Goal: Transaction & Acquisition: Purchase product/service

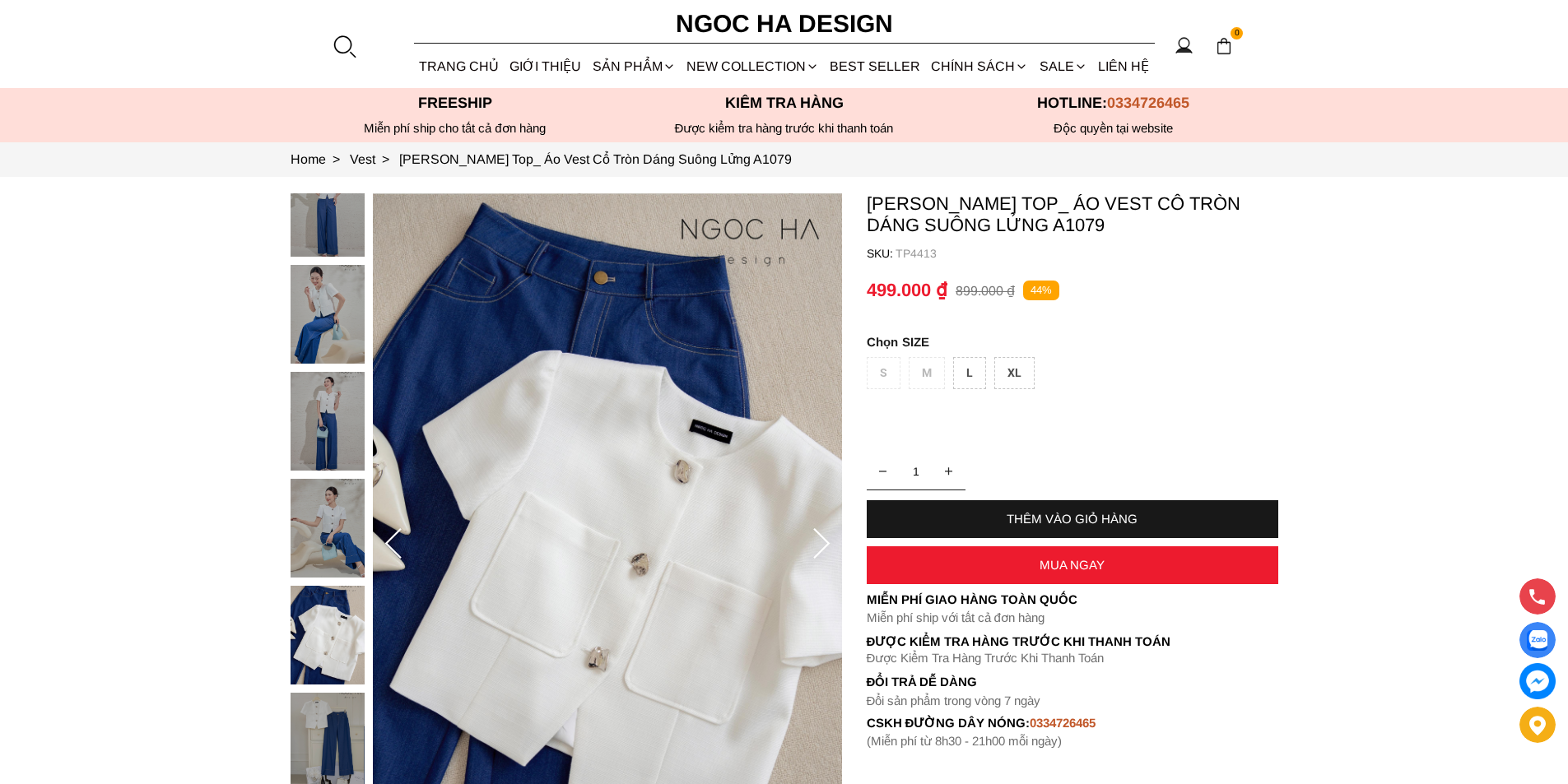
click at [340, 39] on div at bounding box center [344, 45] width 25 height 25
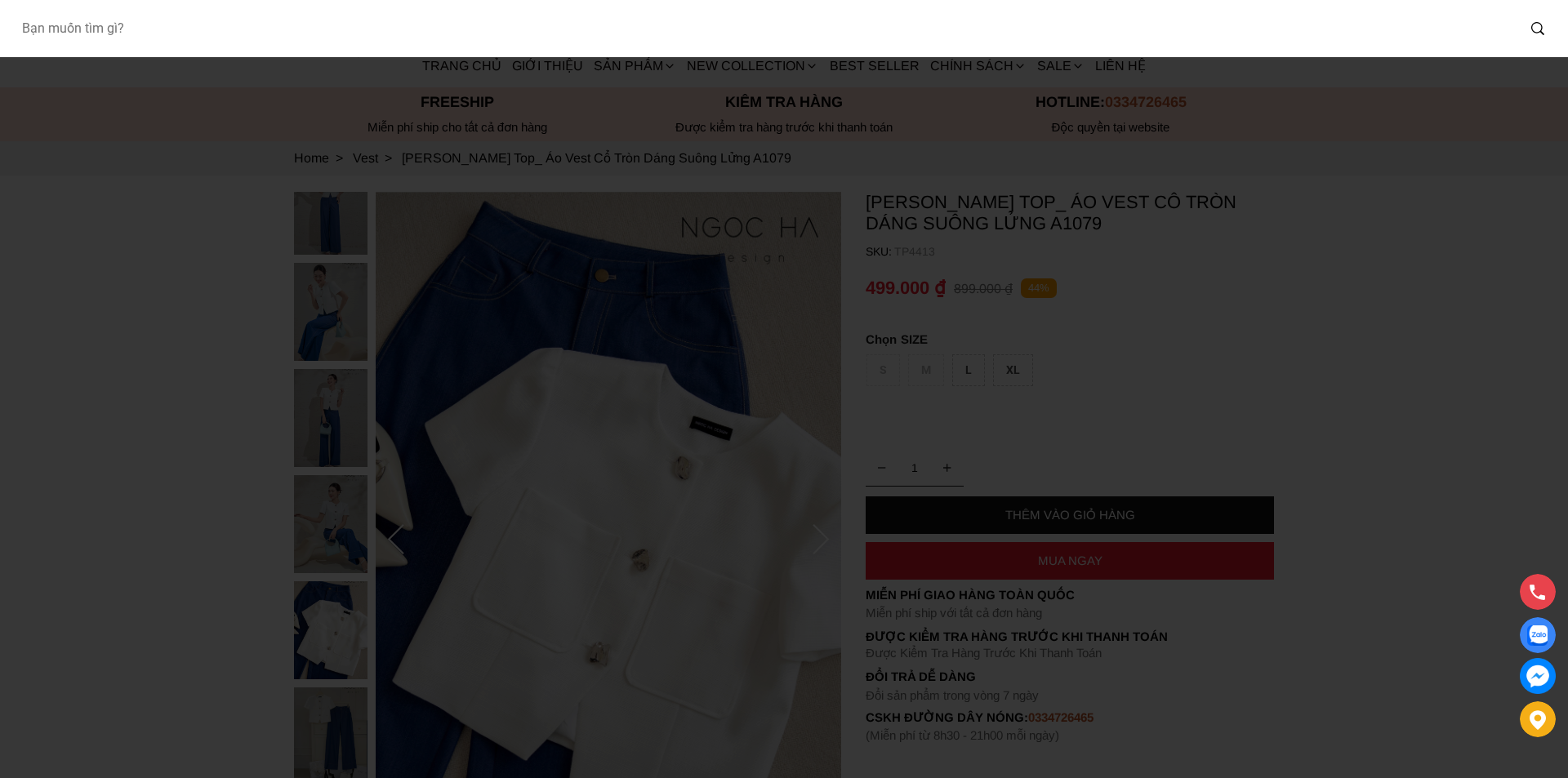
click at [212, 24] on input "Input search Bạn muốn tìm gì?" at bounding box center [761, 29] width 1508 height 38
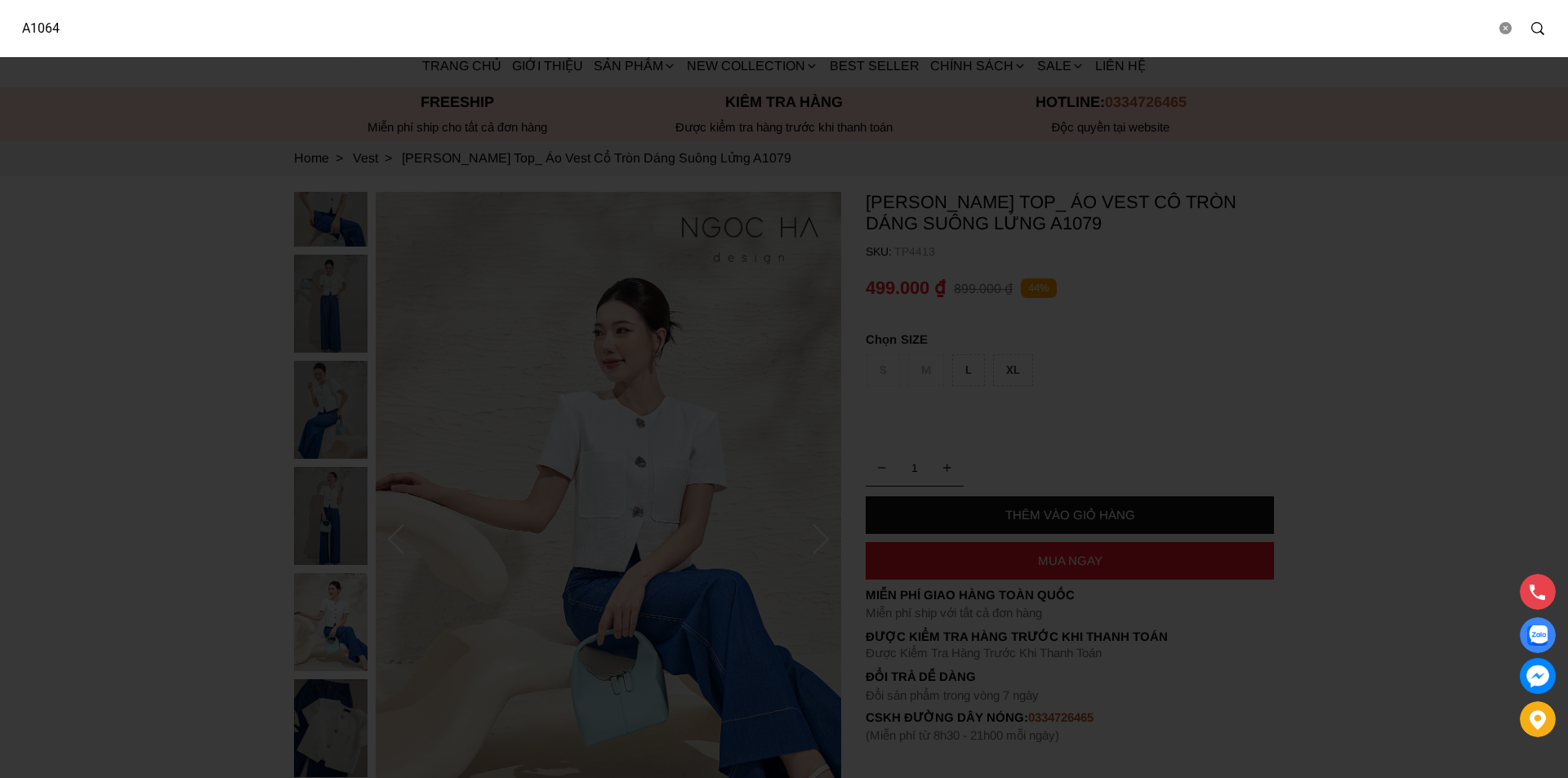
type input "A1064"
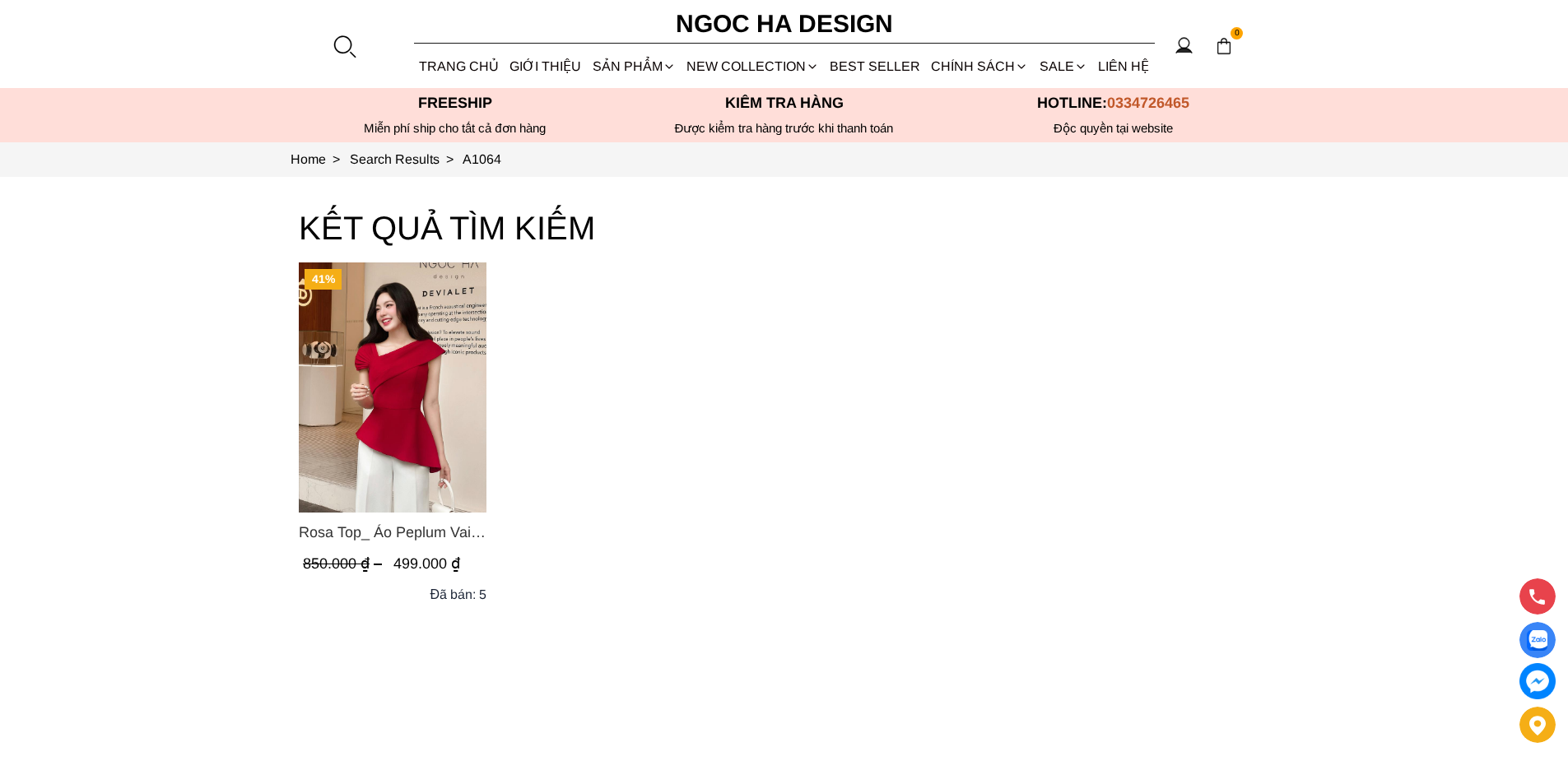
click at [390, 305] on img "Product image - Rosa Top_ Áo Peplum Vai Lệch Xếp Ly Màu Đỏ A1064" at bounding box center [393, 387] width 187 height 250
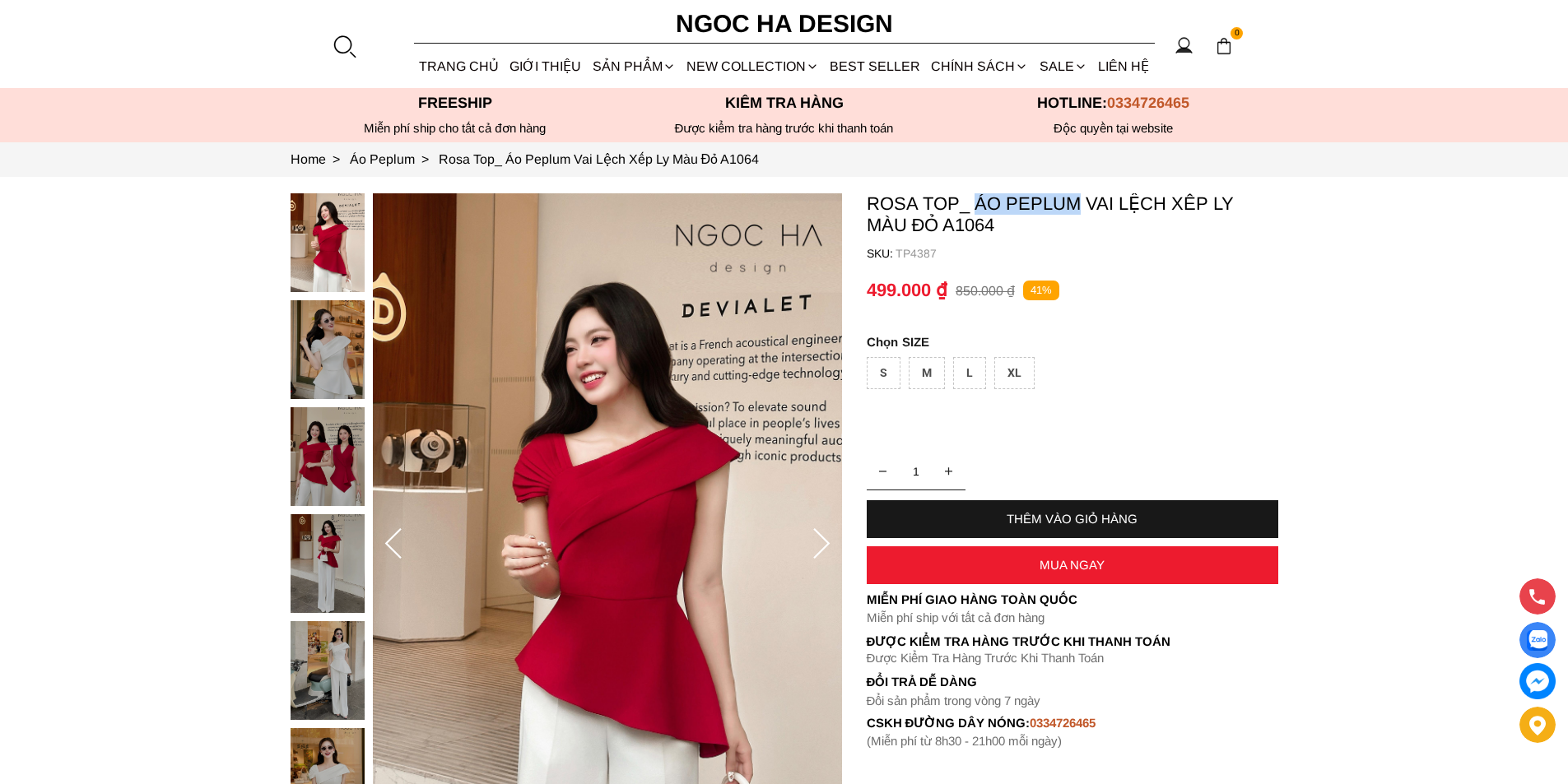
drag, startPoint x: 978, startPoint y: 196, endPoint x: 1075, endPoint y: 207, distance: 97.6
click at [1075, 207] on p "Rosa Top_ Áo Peplum Vai Lệch Xếp Ly Màu Đỏ A1064" at bounding box center [1072, 215] width 412 height 43
click at [1044, 213] on p "Rosa Top_ Áo Peplum Vai Lệch Xếp Ly Màu Đỏ A1064" at bounding box center [1072, 215] width 412 height 43
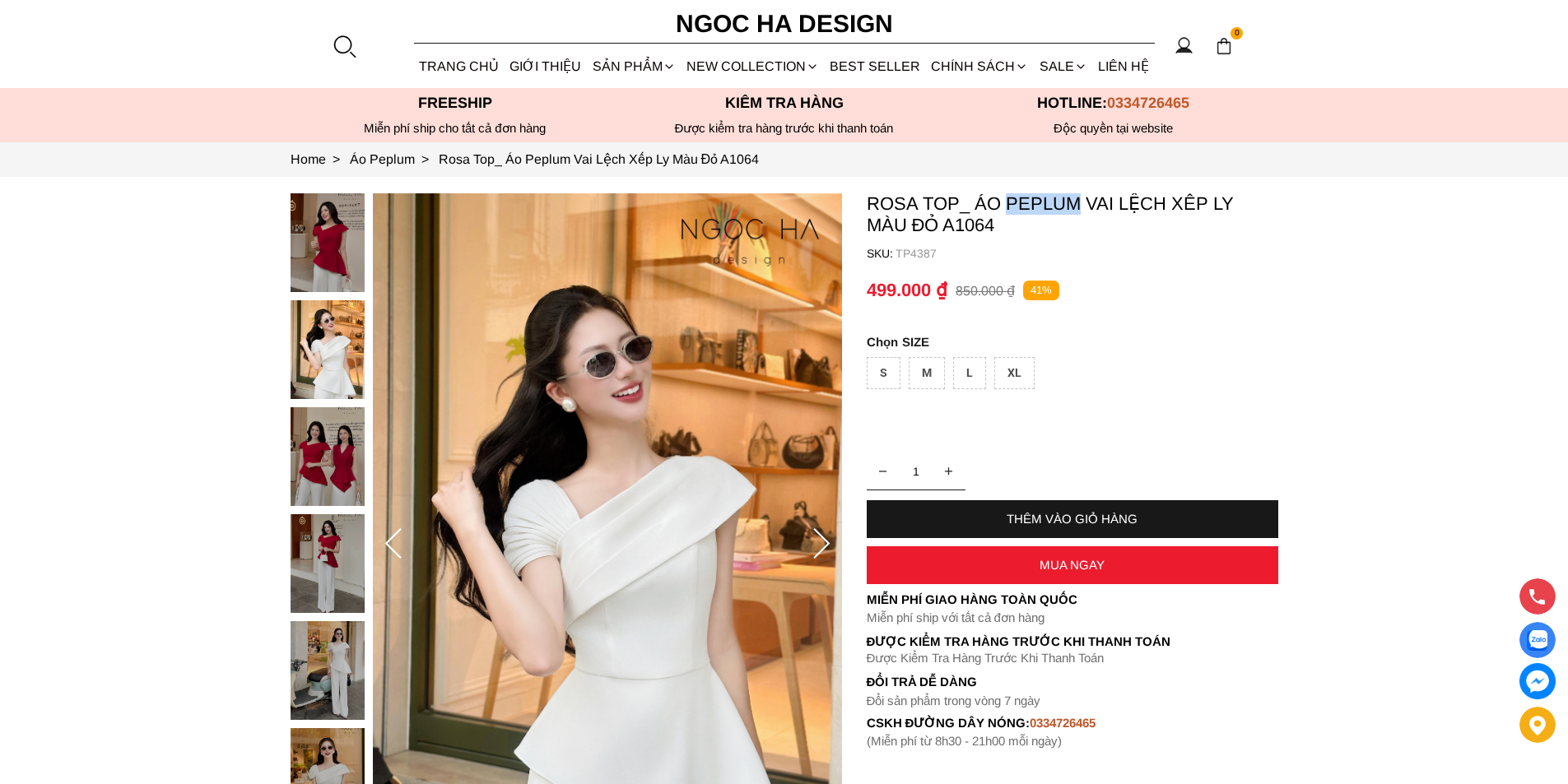
copy p "Peplum"
drag, startPoint x: 1008, startPoint y: 207, endPoint x: 1073, endPoint y: 208, distance: 65.0
click at [1073, 208] on p "Rosa Top_ Áo Peplum Vai Lệch Xếp Ly Màu Đỏ A1064" at bounding box center [1072, 215] width 412 height 43
